Goal: Task Accomplishment & Management: Manage account settings

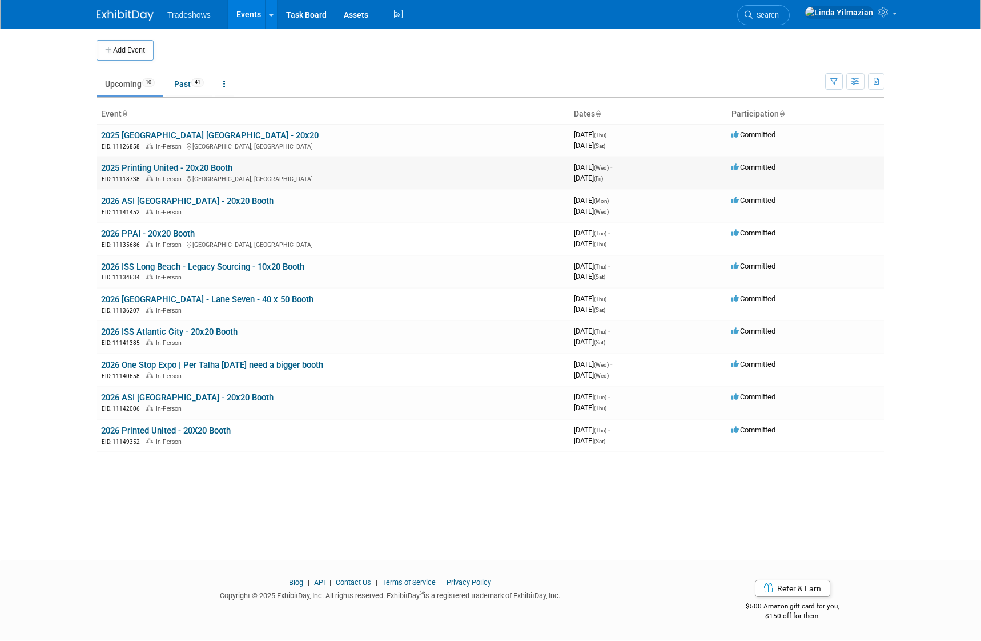
click at [171, 166] on link "2025 Printing United - 20x20 Booth" at bounding box center [166, 168] width 131 height 10
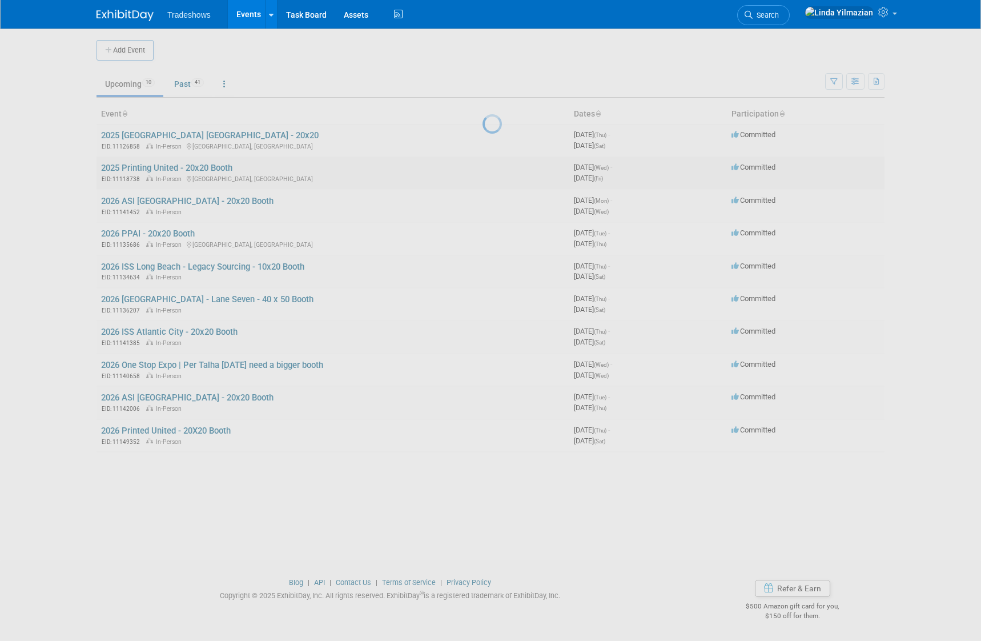
click at [483, 166] on div at bounding box center [491, 320] width 16 height 641
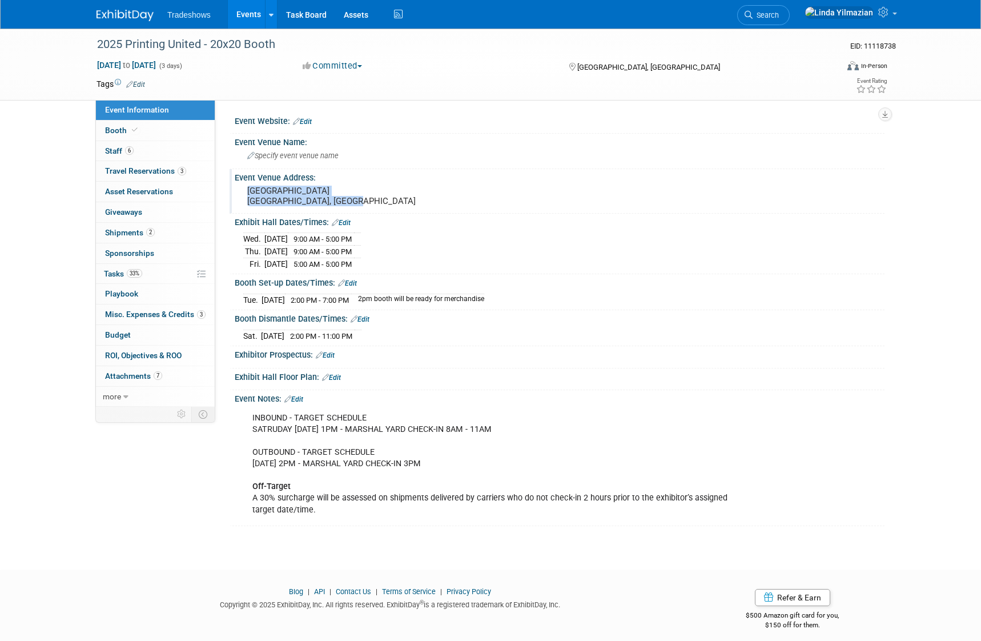
drag, startPoint x: 295, startPoint y: 197, endPoint x: 240, endPoint y: 187, distance: 55.7
click at [240, 187] on div "Orange County Convention Center Orlando, FL" at bounding box center [370, 196] width 271 height 27
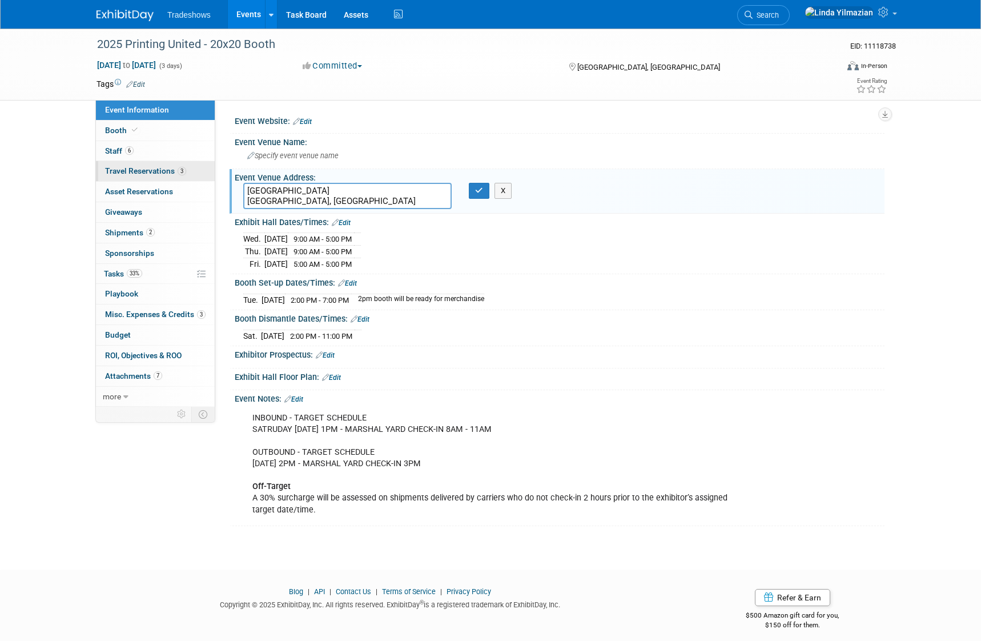
click at [148, 172] on span "Travel Reservations 3" at bounding box center [145, 170] width 81 height 9
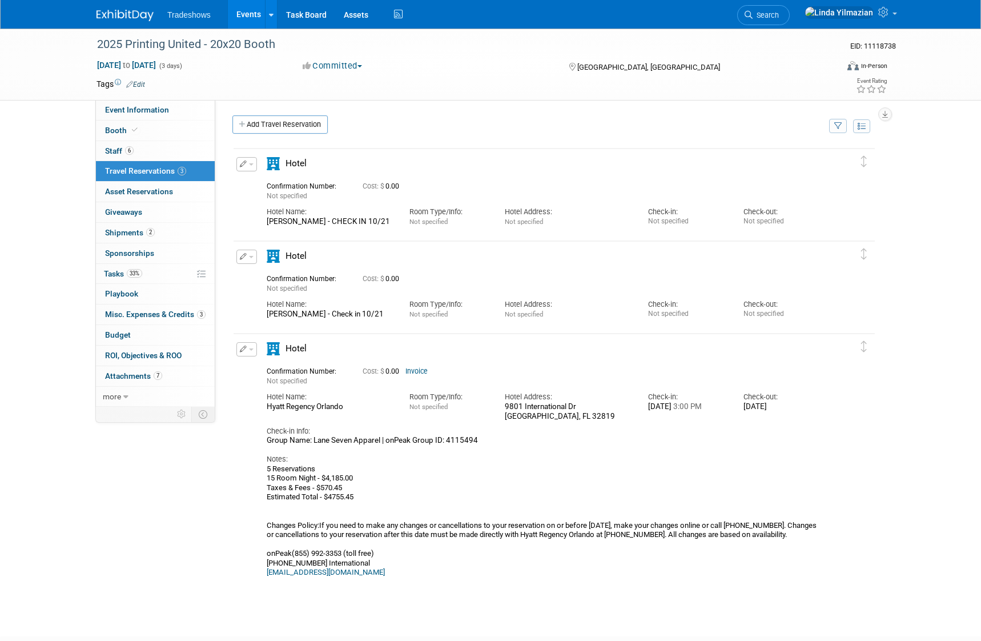
click at [254, 166] on button "button" at bounding box center [246, 164] width 21 height 14
click at [271, 187] on button "Edit Reservation" at bounding box center [285, 184] width 97 height 17
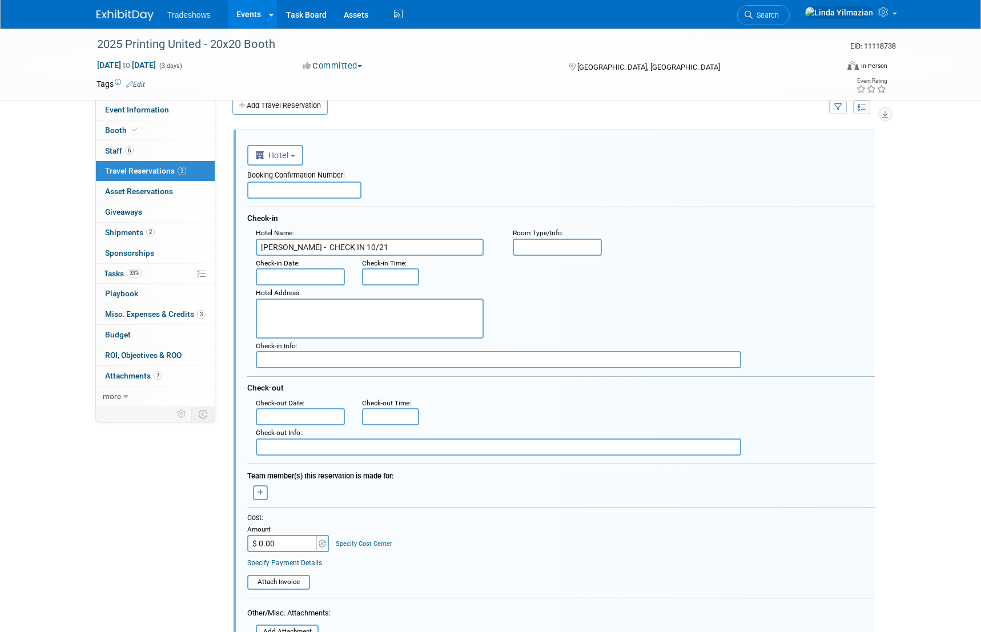
click at [272, 190] on input "text" at bounding box center [304, 190] width 114 height 17
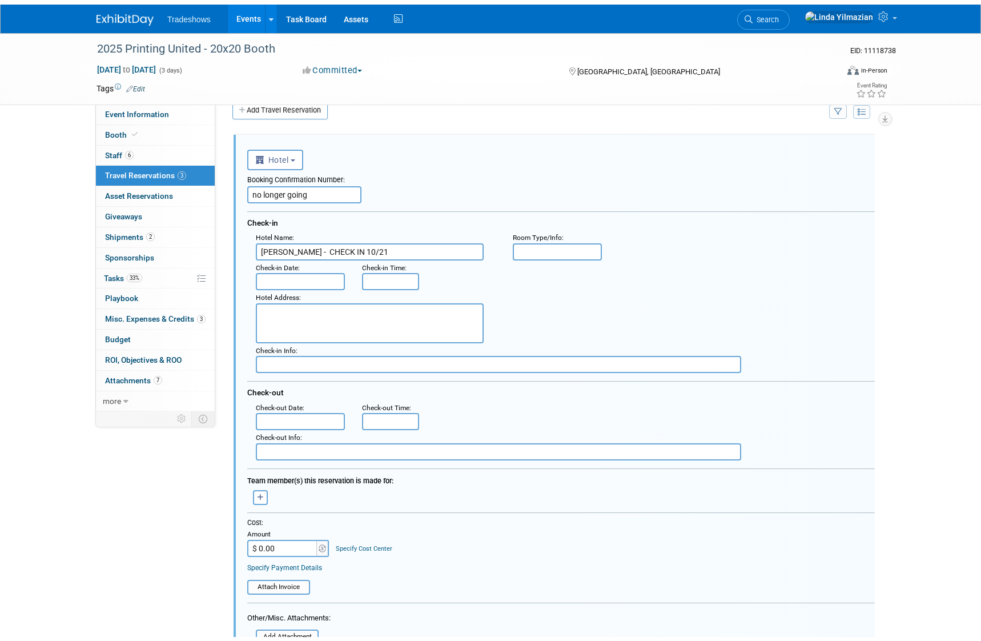
scroll to position [223, 0]
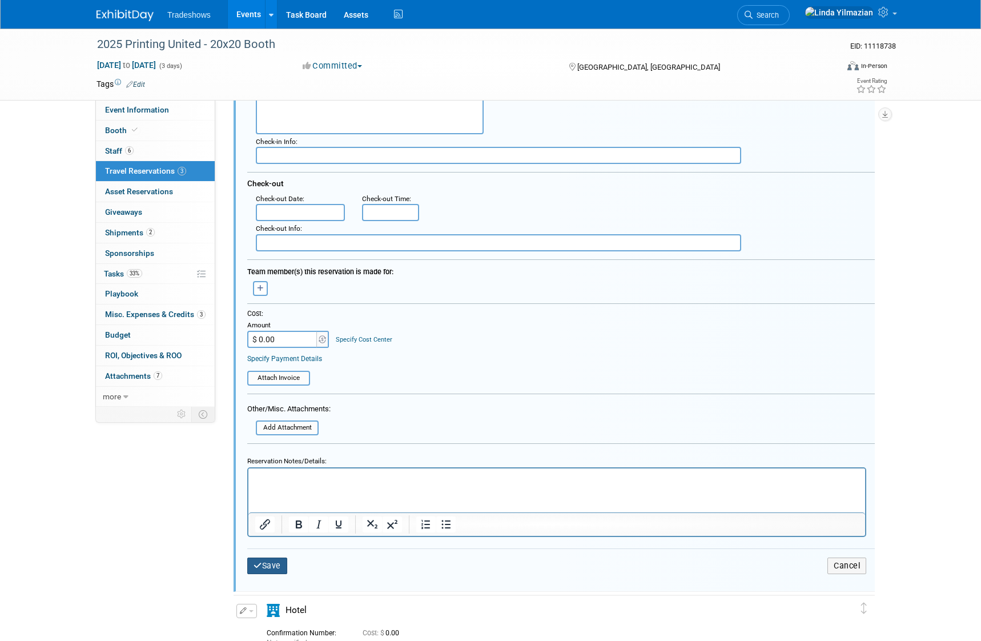
type input "no longer going"
click at [262, 564] on button "Save" at bounding box center [267, 565] width 40 height 17
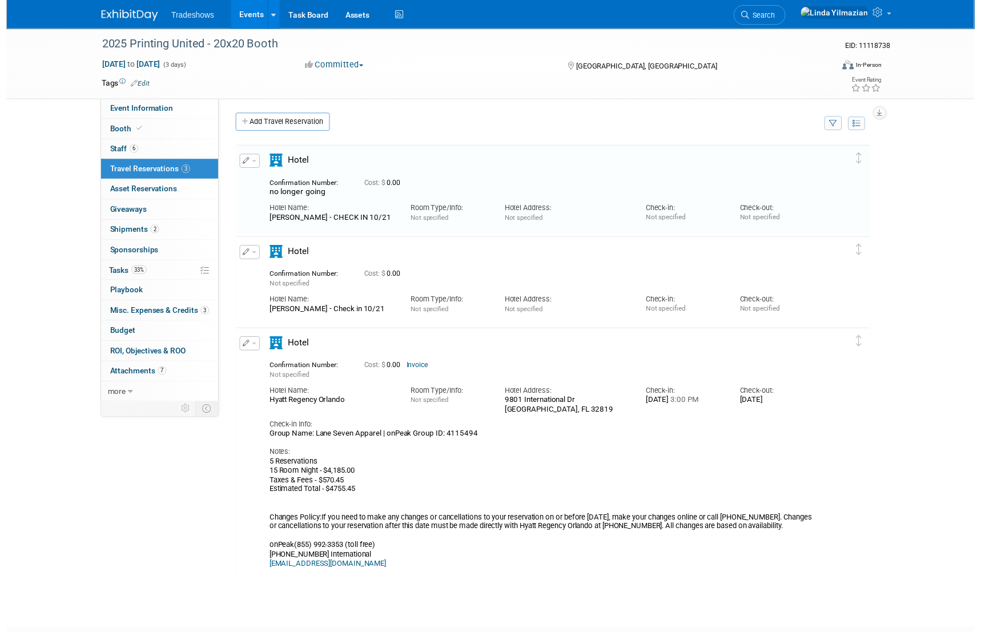
scroll to position [0, 0]
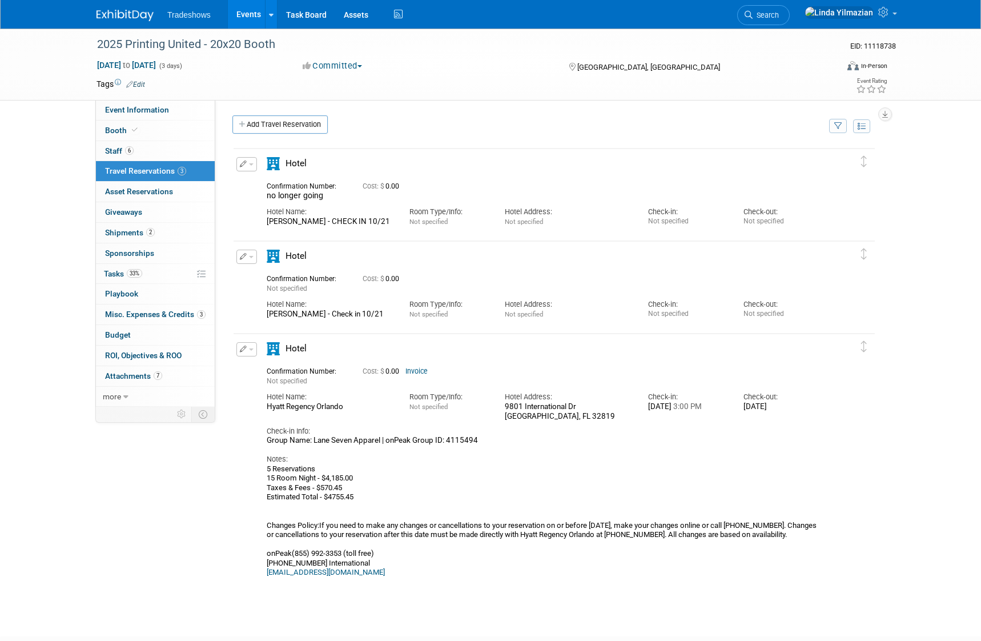
click at [253, 163] on span "button" at bounding box center [251, 164] width 5 height 2
click at [262, 179] on button "Edit Reservation" at bounding box center [285, 184] width 97 height 17
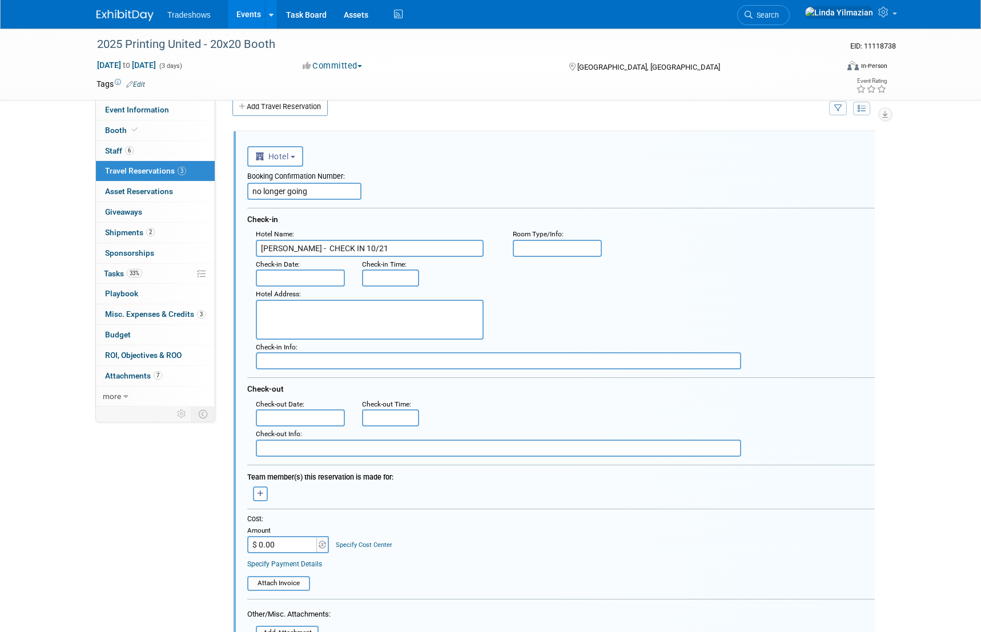
scroll to position [19, 0]
drag, startPoint x: 316, startPoint y: 192, endPoint x: 231, endPoint y: 185, distance: 85.4
click at [231, 185] on div "<i class="fas fa-plane" style="padding: 6px 4px 6px 1px;"></i> Flight <i class=…" at bounding box center [554, 630] width 661 height 1018
click at [293, 323] on textarea at bounding box center [370, 319] width 228 height 40
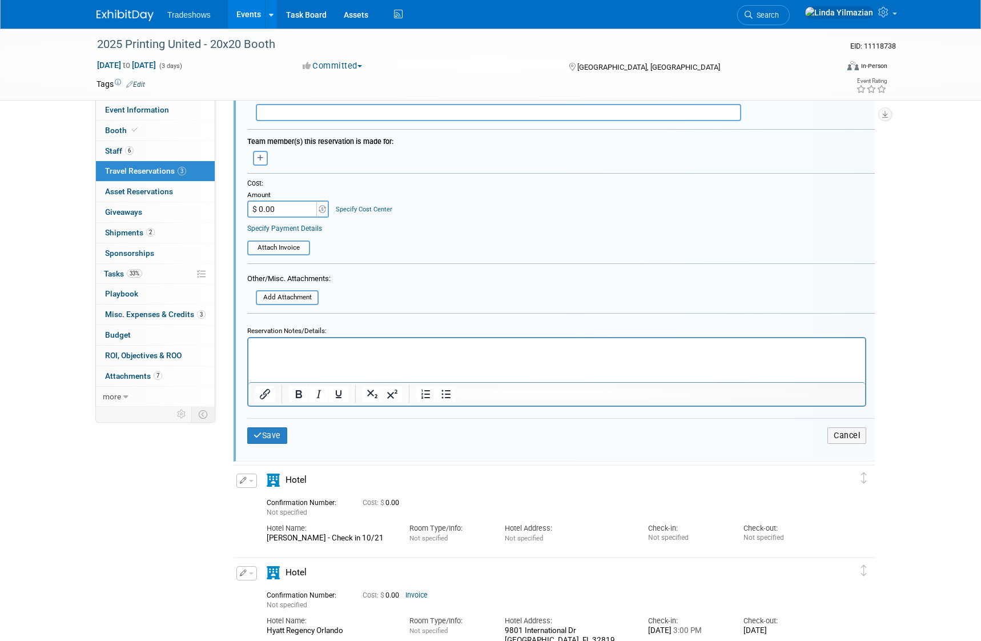
scroll to position [356, 0]
type textarea "NO LONGER ATTENDING"
click at [260, 437] on button "Save" at bounding box center [267, 433] width 40 height 17
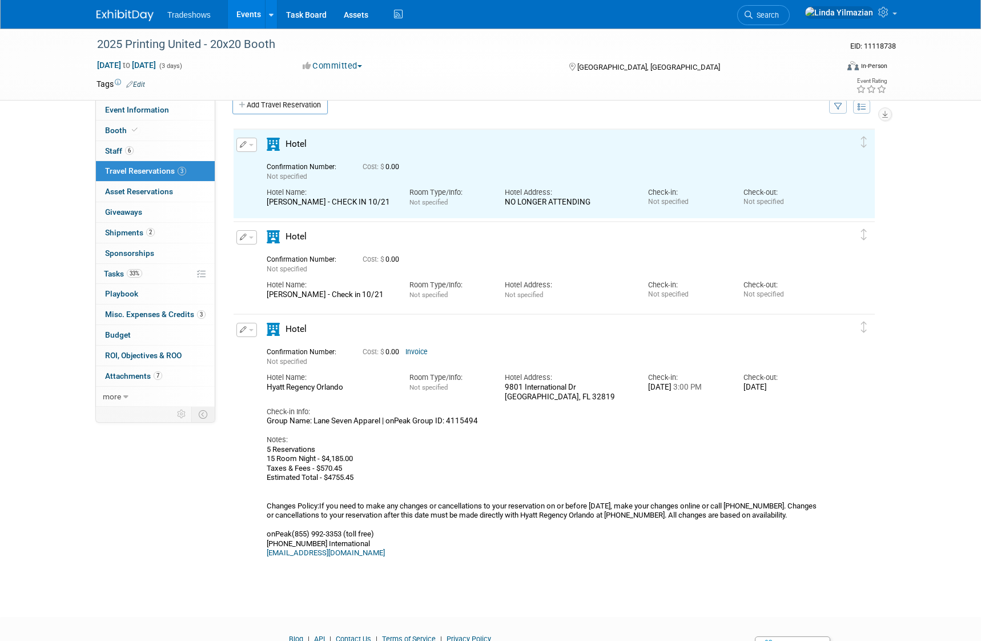
scroll to position [19, 0]
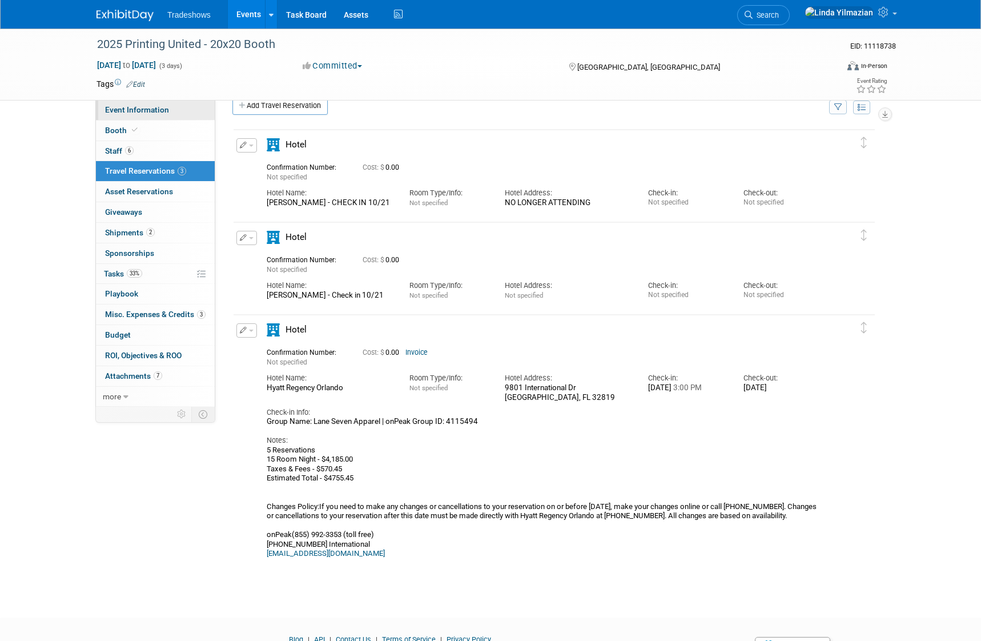
click at [128, 111] on span "Event Information" at bounding box center [137, 109] width 64 height 9
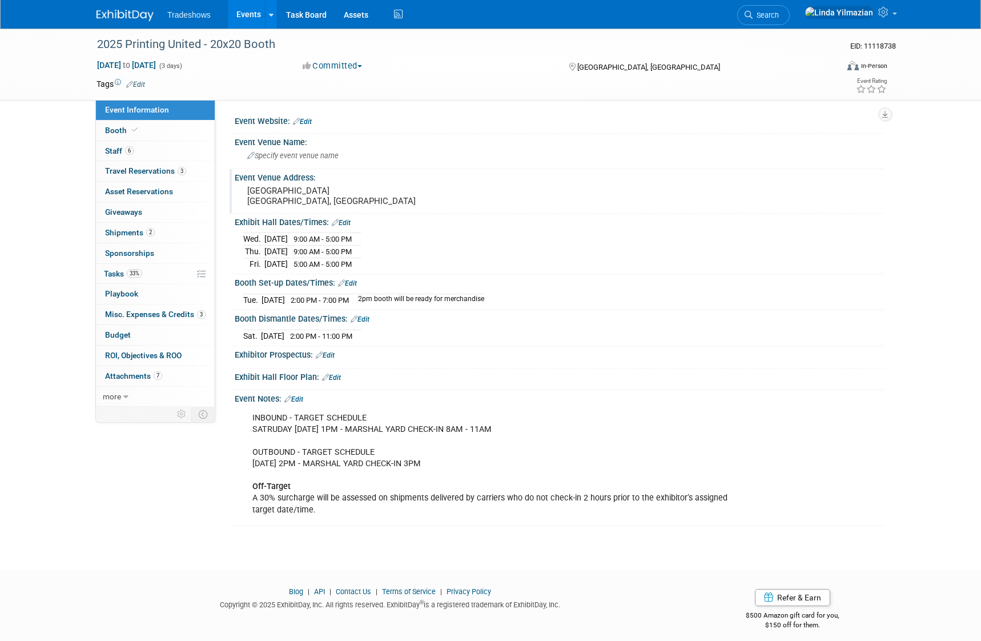
click at [282, 205] on pre "Orange County Convention Center Orlando, FL" at bounding box center [370, 196] width 246 height 21
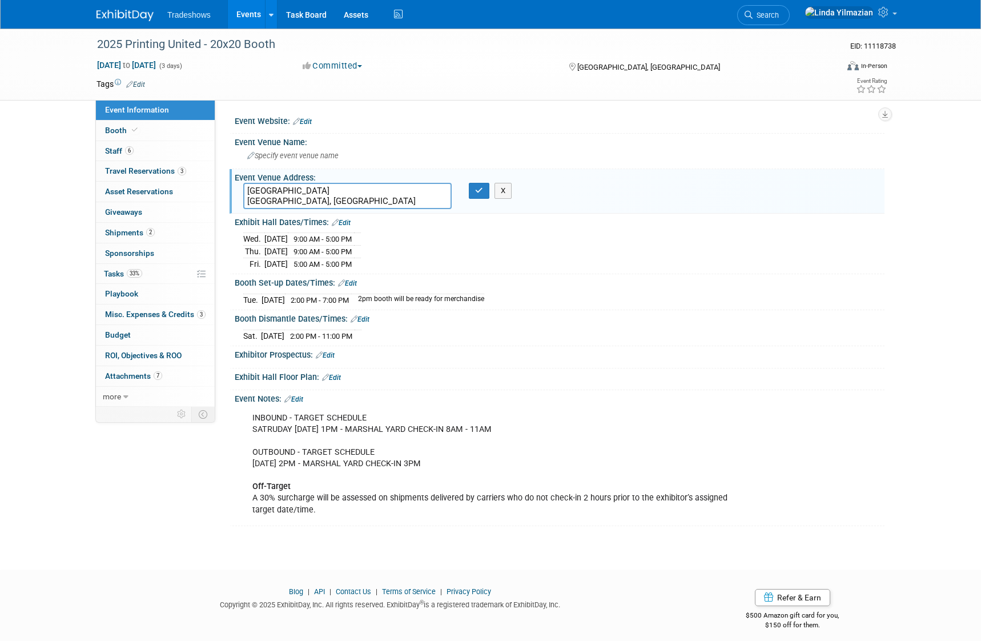
drag, startPoint x: 294, startPoint y: 202, endPoint x: 232, endPoint y: 187, distance: 62.9
click at [232, 187] on div "Event Venue Address: Orange County Convention Center Orlando, FL Orange County …" at bounding box center [557, 191] width 655 height 44
